Goal: Find specific page/section: Find specific page/section

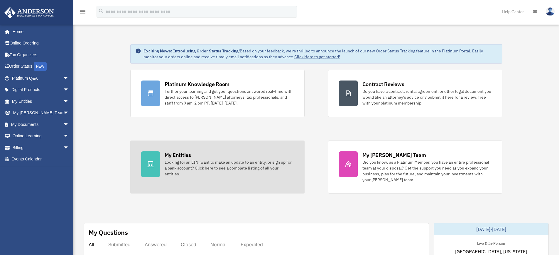
click at [175, 165] on div "Looking for an EIN, want to make an update to an entity, or sign up for a bank …" at bounding box center [229, 169] width 129 height 18
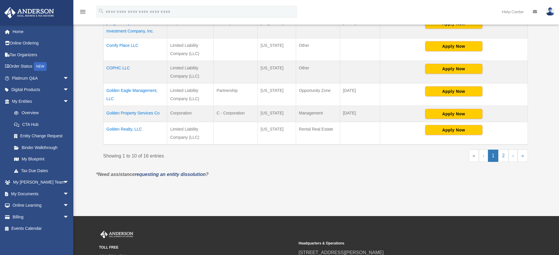
scroll to position [246, 0]
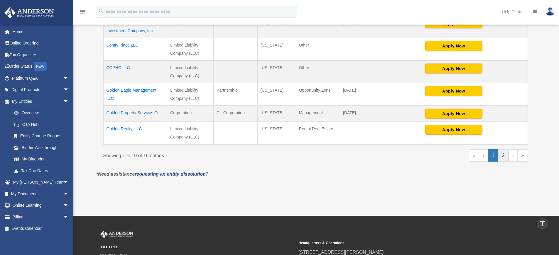
click at [504, 156] on link "2" at bounding box center [503, 156] width 10 height 12
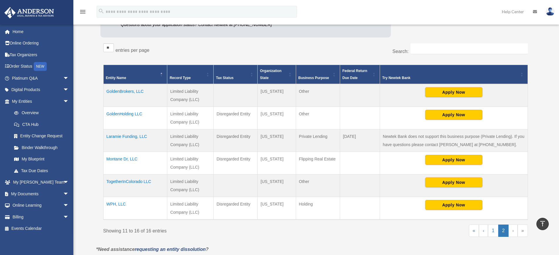
scroll to position [87, 0]
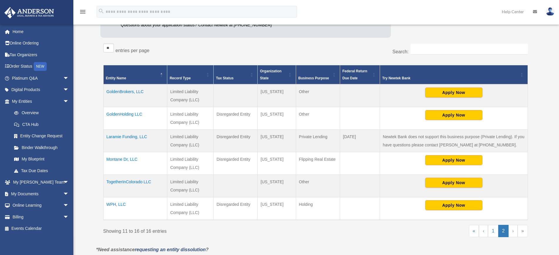
click at [127, 114] on td "GoldenHolding LLC" at bounding box center [135, 118] width 64 height 23
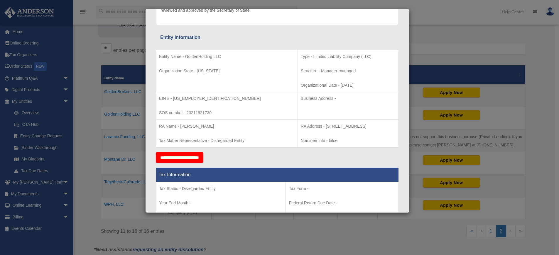
scroll to position [0, 0]
